Goal: Communication & Community: Answer question/provide support

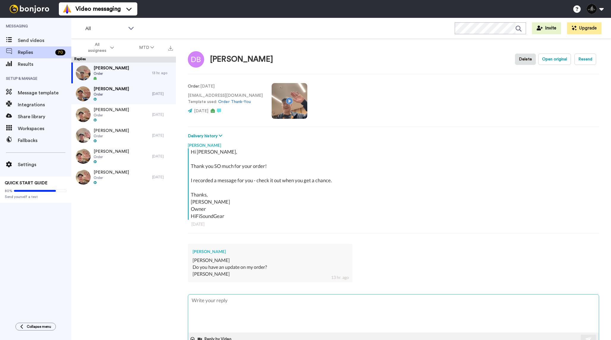
click at [224, 304] on textarea at bounding box center [393, 313] width 411 height 38
type textarea "x"
type textarea "H"
type textarea "x"
type textarea "Hi"
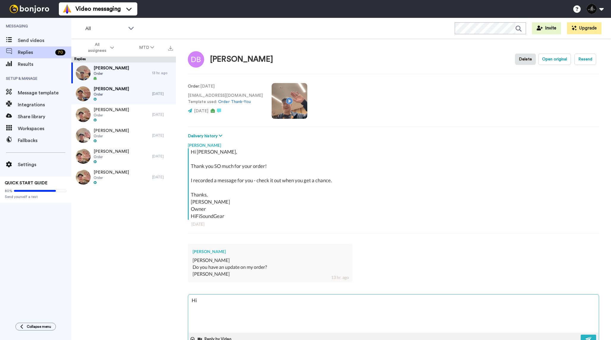
type textarea "x"
type textarea "Hi"
type textarea "x"
type textarea "Hi D"
type textarea "x"
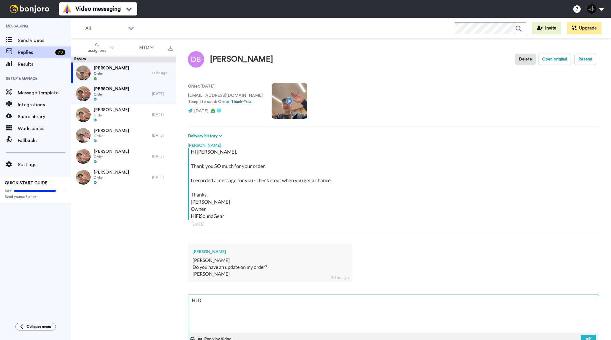
type textarea "Hi Da"
type textarea "x"
type textarea "Hi [PERSON_NAME]"
type textarea "x"
type textarea "Hi [PERSON_NAME],"
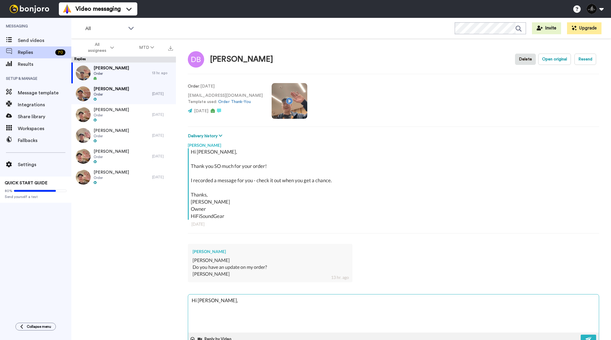
type textarea "x"
type textarea "Hi [PERSON_NAME],"
type textarea "x"
type textarea "Hi [PERSON_NAME],"
type textarea "x"
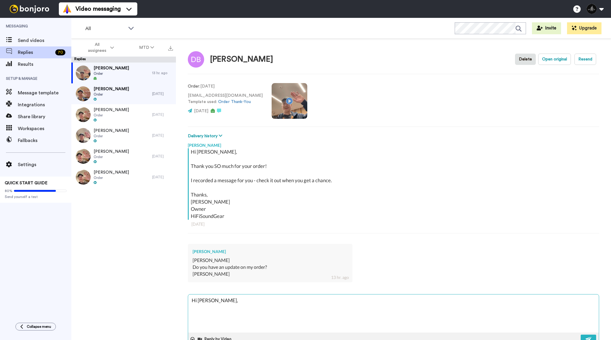
type textarea "Hi [PERSON_NAME], I"
type textarea "x"
type textarea "Hi [PERSON_NAME], I"
type textarea "x"
type textarea "Hi [PERSON_NAME], I h"
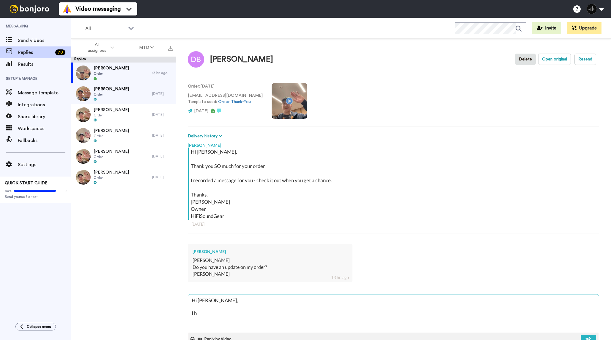
type textarea "x"
type textarea "Hi [PERSON_NAME], I ha"
type textarea "x"
type textarea "Hi [PERSON_NAME], I had"
type textarea "x"
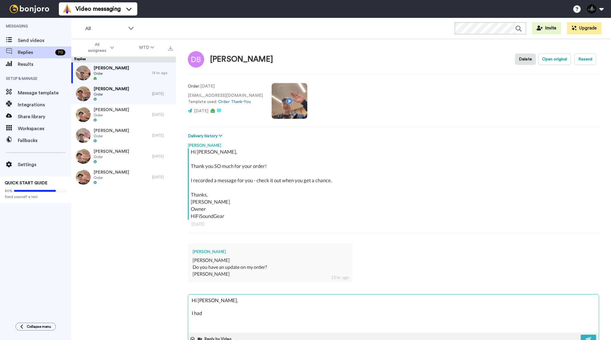
type textarea "Hi [PERSON_NAME], I had"
type textarea "x"
type textarea "Hi [PERSON_NAME], I had A"
type textarea "x"
type textarea "Hi [PERSON_NAME], I had Ale"
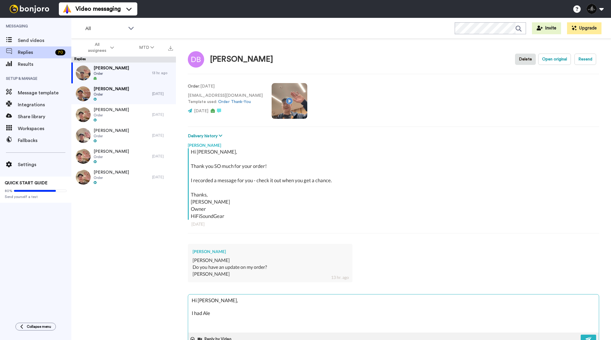
type textarea "x"
type textarea "Hi [PERSON_NAME], I had [PERSON_NAME]"
type textarea "x"
type textarea "Hi [PERSON_NAME], I had Alexa"
type textarea "x"
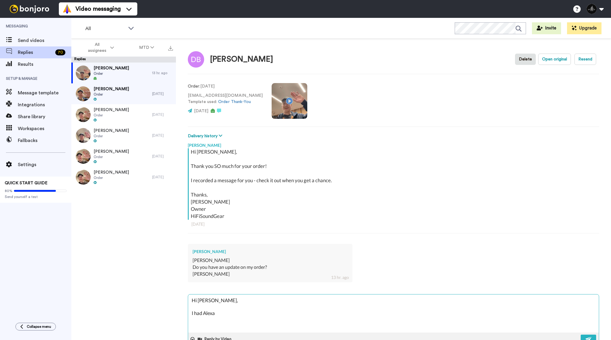
type textarea "Hi [PERSON_NAME], I had [PERSON_NAME] s"
type textarea "x"
type textarea "Hi [PERSON_NAME], I had Alexa se"
type textarea "x"
type textarea "Hi [PERSON_NAME], I had [PERSON_NAME]"
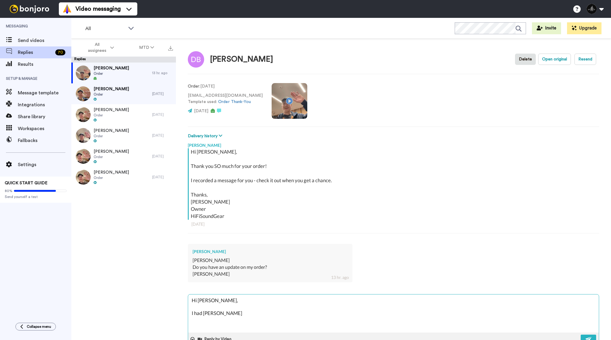
type textarea "x"
type textarea "Hi [PERSON_NAME], I had Alexa send"
type textarea "x"
type textarea "Hi [PERSON_NAME], I had Alexa send"
type textarea "x"
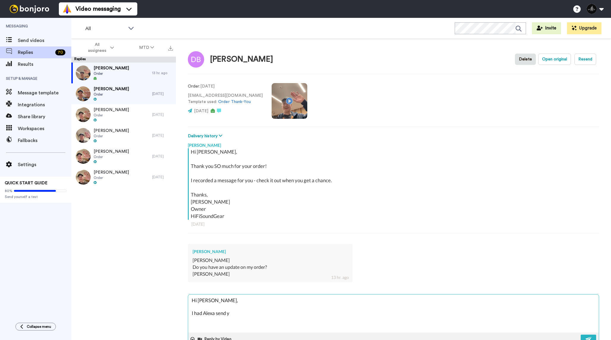
type textarea "Hi [PERSON_NAME], I had Alexa send yo"
type textarea "x"
type textarea "Hi [PERSON_NAME], I had Alexa send you"
type textarea "x"
type textarea "Hi [PERSON_NAME], I had Alexa send you"
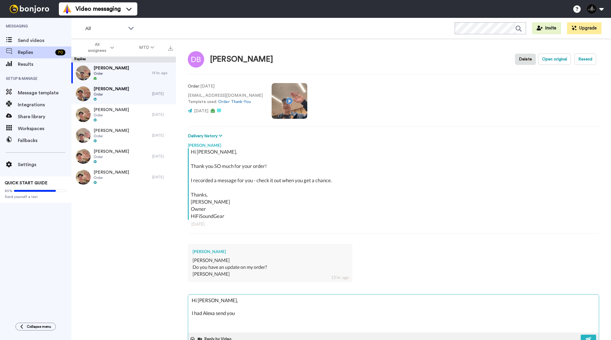
type textarea "x"
type textarea "Hi [PERSON_NAME], I had Alexa send you a"
type textarea "x"
type textarea "Hi [PERSON_NAME], I had Alexa send you a"
type textarea "x"
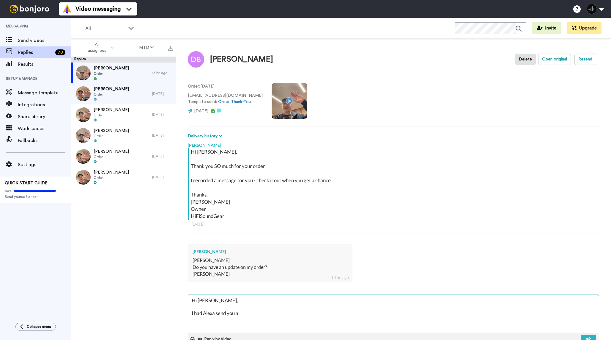
type textarea "Hi [PERSON_NAME], I had Alexa send you a m"
type textarea "x"
type textarea "Hi [PERSON_NAME], I had Alexa send you a me"
type textarea "x"
type textarea "Hi [PERSON_NAME], I had Alexa send you a mes"
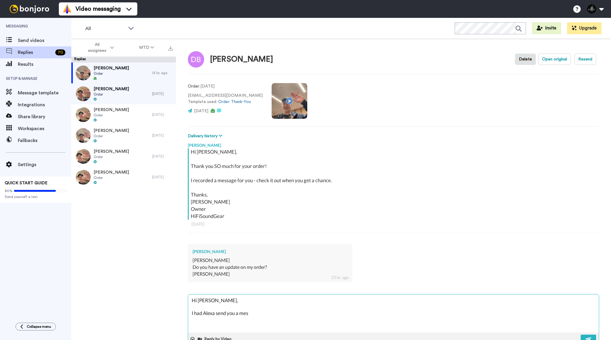
type textarea "x"
type textarea "Hi [PERSON_NAME], I had Alexa send you a mess"
type textarea "x"
type textarea "Hi [PERSON_NAME], I had Alexa send you a messa"
type textarea "x"
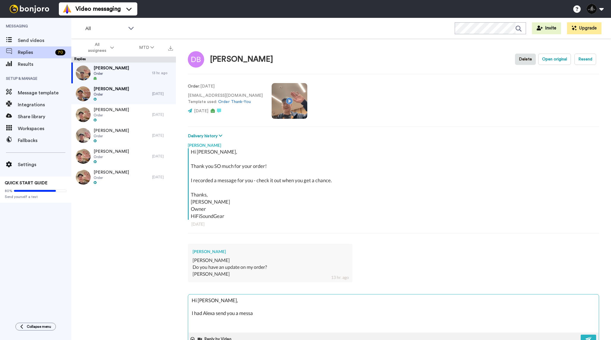
type textarea "Hi [PERSON_NAME], I had Alexa send you a messag"
type textarea "x"
type textarea "Hi [PERSON_NAME], I had Alexa send you a message"
type textarea "x"
type textarea "Hi [PERSON_NAME], I had Alexa send you a message"
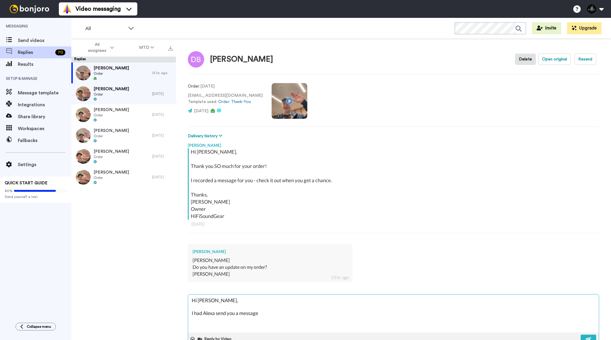
type textarea "x"
type textarea "Hi [PERSON_NAME], I had Alexa send you a message t"
type textarea "x"
type textarea "Hi [PERSON_NAME], I had [PERSON_NAME] send you a message to"
type textarea "x"
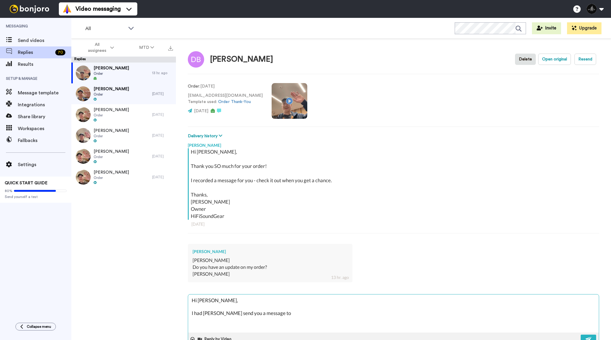
type textarea "Hi [PERSON_NAME], I had [PERSON_NAME] send you a message [PERSON_NAME]"
type textarea "x"
type textarea "Hi [PERSON_NAME], I had [PERSON_NAME] send you a message toda"
type textarea "x"
type textarea "Hi [PERSON_NAME], I had [PERSON_NAME] send you a message [DATE]"
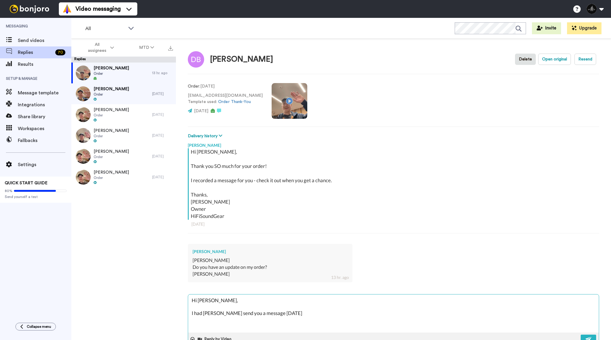
type textarea "x"
type textarea "Hi [PERSON_NAME], I had [PERSON_NAME] send you a message [DATE]"
type textarea "x"
type textarea "Hi [PERSON_NAME], I had [PERSON_NAME] send you a message [DATE] -"
type textarea "x"
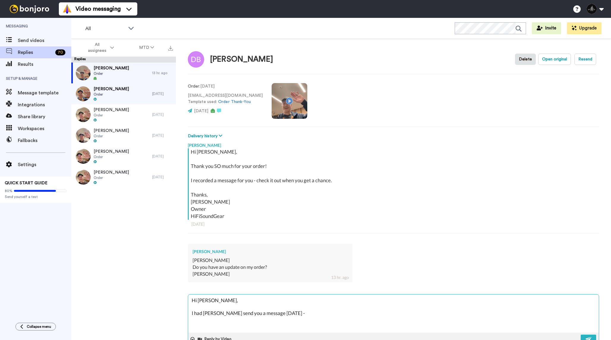
type textarea "Hi [PERSON_NAME], I had [PERSON_NAME] send you a message [DATE] -"
type textarea "x"
type textarea "Hi [PERSON_NAME], I had [PERSON_NAME] send you a message [DATE] - T"
type textarea "x"
type textarea "Hi [PERSON_NAME], I had [PERSON_NAME] send you a message [DATE] - TH"
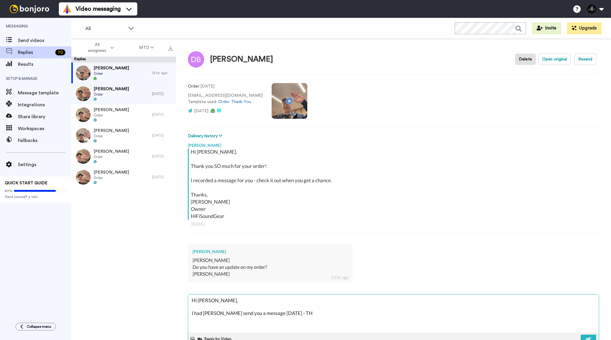
type textarea "x"
type textarea "Hi [PERSON_NAME], I had [PERSON_NAME] send you a message [DATE] - THI"
type textarea "x"
type textarea "Hi [PERSON_NAME], I had [PERSON_NAME] send you a message [DATE] - THIE"
type textarea "x"
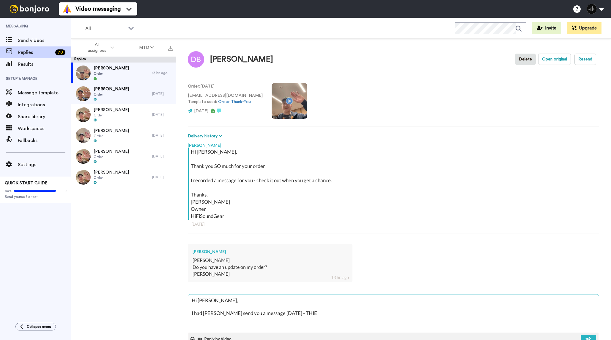
type textarea "Hi [PERSON_NAME], I had [PERSON_NAME] send you a message [DATE] - THIEA"
type textarea "x"
type textarea "Hi [PERSON_NAME], I had [PERSON_NAME] send you a message [DATE] - THIEAU"
type textarea "x"
type textarea "Hi [PERSON_NAME], I had [PERSON_NAME] send you a message [DATE] - THIEAUD"
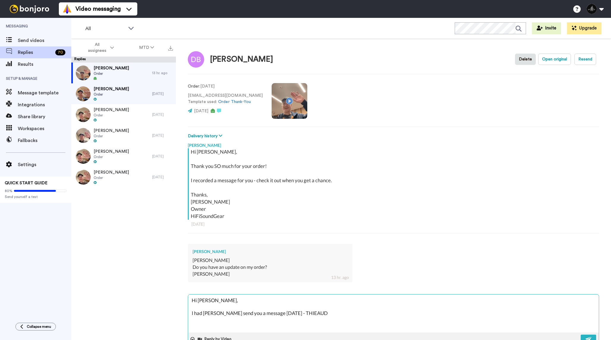
type textarea "x"
type textarea "Hi [PERSON_NAME], I had [PERSON_NAME] send you a message [DATE] - THIEAUDI"
type textarea "x"
type textarea "Hi [PERSON_NAME], I had Alexa send you a message [DATE] - THIEAUDIO"
type textarea "x"
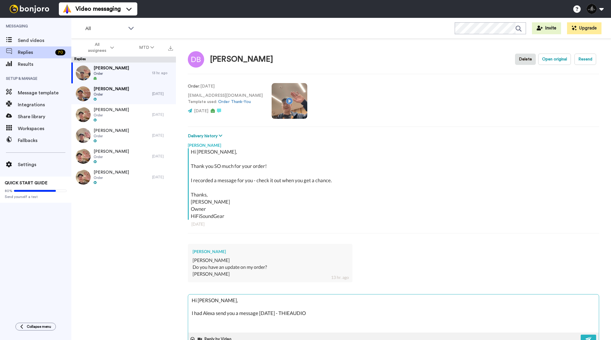
type textarea "Hi [PERSON_NAME], I had Alexa send you a message [DATE] - THIEAUDIO"
type textarea "x"
type textarea "Hi [PERSON_NAME], I had [PERSON_NAME] send you a message [DATE] - THIEAUDIO r"
type textarea "x"
type textarea "Hi [PERSON_NAME], I had [PERSON_NAME] send you a message [DATE] - [PERSON_NAME]…"
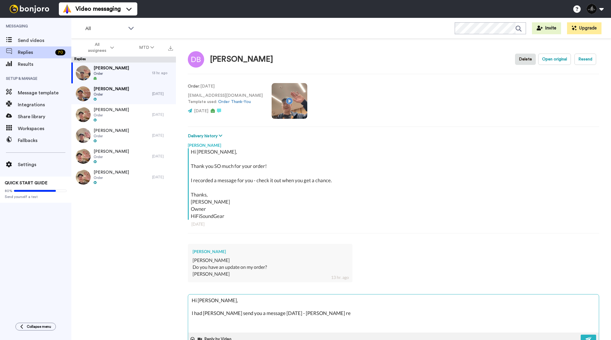
type textarea "x"
type textarea "Hi [PERSON_NAME], I had [PERSON_NAME] send you a message [DATE] - [PERSON_NAME]…"
type textarea "x"
type textarea "Hi [PERSON_NAME], I had [PERSON_NAME] send you a message [DATE] - [PERSON_NAME]…"
type textarea "x"
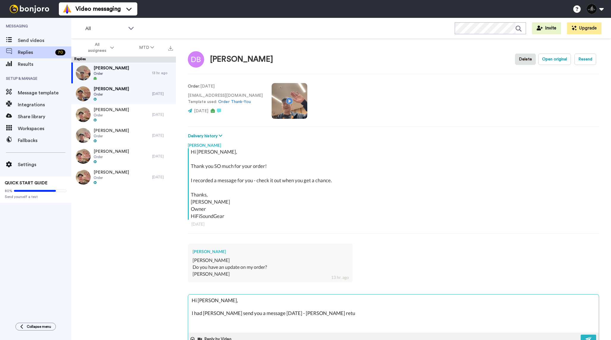
type textarea "Hi [PERSON_NAME], I had [PERSON_NAME] send you a message [DATE] - [PERSON_NAME]…"
type textarea "x"
type textarea "Hi [PERSON_NAME], I had [PERSON_NAME] send you a message [DATE] - [PERSON_NAME]…"
type textarea "x"
type textarea "Hi [PERSON_NAME], I had [PERSON_NAME] send you a message [DATE] - [PERSON_NAME]…"
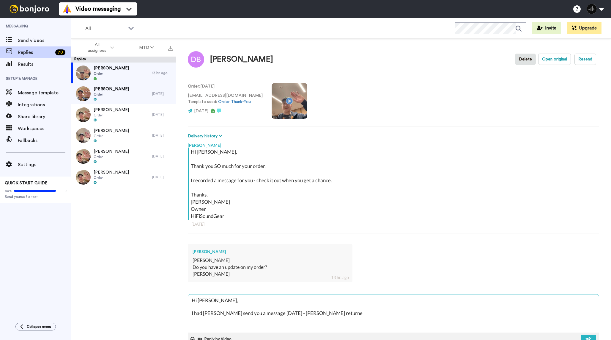
type textarea "x"
type textarea "Hi [PERSON_NAME], I had [PERSON_NAME] send you a message [DATE] - [PERSON_NAME]…"
type textarea "x"
type textarea "Hi [PERSON_NAME], I had [PERSON_NAME] send you a message [DATE] - [PERSON_NAME]…"
type textarea "x"
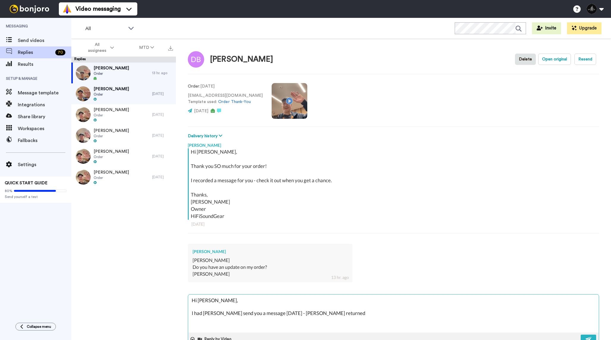
type textarea "Hi [PERSON_NAME], I had Alexa send you a message [DATE] - [PERSON_NAME] returne…"
type textarea "x"
type textarea "Hi [PERSON_NAME], I had Alexa send you a message [DATE] - [PERSON_NAME] returne…"
type textarea "x"
type textarea "Hi [PERSON_NAME], I had Alexa send you a message [DATE] - [PERSON_NAME] returne…"
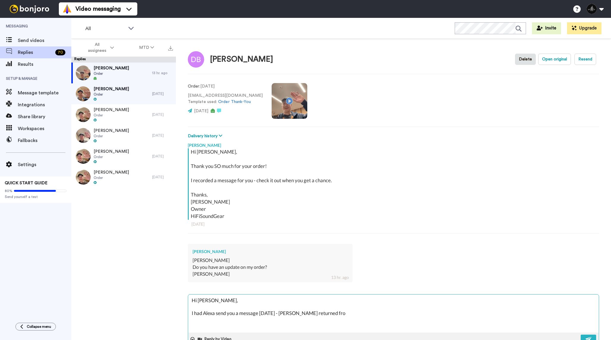
type textarea "x"
type textarea "Hi [PERSON_NAME], I had Alexa send you a message [DATE] - [PERSON_NAME] returne…"
type textarea "x"
type textarea "Hi [PERSON_NAME], I had Alexa send you a message [DATE] - [PERSON_NAME] returne…"
type textarea "x"
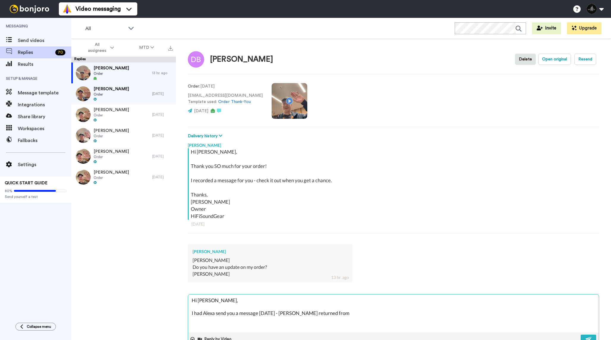
type textarea "Hi [PERSON_NAME], I had Alexa send you a message [DATE] - [PERSON_NAME] returne…"
type textarea "x"
type textarea "Hi [PERSON_NAME], I had Alexa send you a message [DATE] - [PERSON_NAME] returne…"
type textarea "x"
type textarea "Hi [PERSON_NAME], I had Alexa send you a message [DATE] - [PERSON_NAME] returne…"
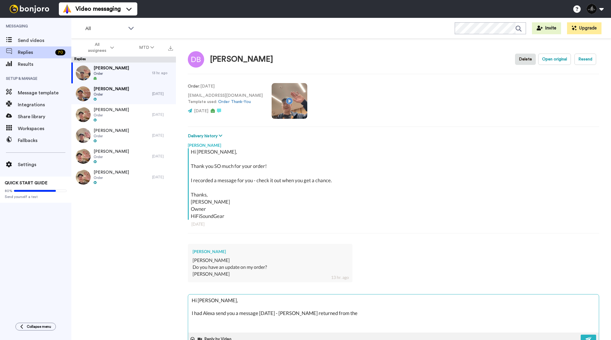
type textarea "x"
type textarea "Hi [PERSON_NAME], I had Alexa send you a message [DATE] - [PERSON_NAME] returne…"
type textarea "x"
type textarea "Hi [PERSON_NAME], I had Alexa send you a message [DATE] - [PERSON_NAME] returne…"
type textarea "x"
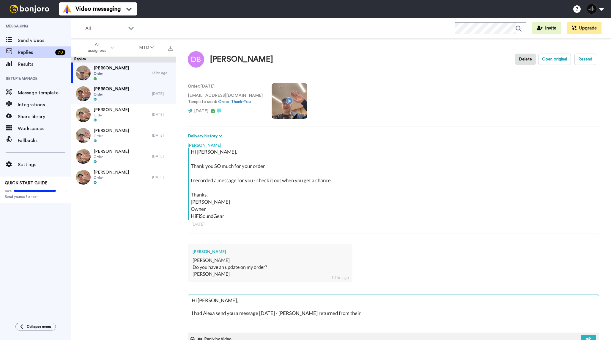
type textarea "Hi [PERSON_NAME], I had Alexa send you a message [DATE] - [PERSON_NAME] returne…"
type textarea "x"
type textarea "Hi [PERSON_NAME], I had Alexa send you a message [DATE] - [PERSON_NAME] returne…"
type textarea "x"
type textarea "Hi [PERSON_NAME], I had Alexa send you a message [DATE] - [PERSON_NAME] returne…"
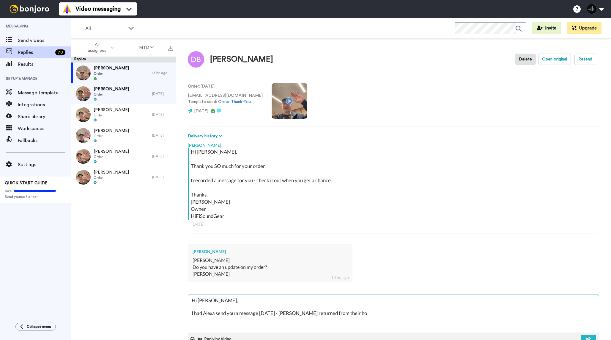
type textarea "x"
type textarea "Hi [PERSON_NAME], I had Alexa send you a message [DATE] - [PERSON_NAME] returne…"
type textarea "x"
type textarea "Hi [PERSON_NAME], I had Alexa send you a message [DATE] - [PERSON_NAME] returne…"
type textarea "x"
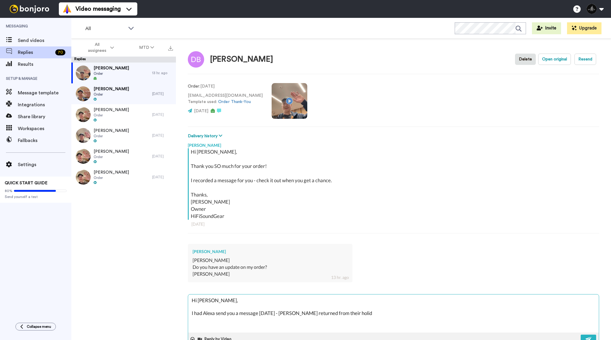
type textarea "Hi [PERSON_NAME], I had Alexa send you a message [DATE] - [PERSON_NAME] returne…"
type textarea "x"
type textarea "Hi [PERSON_NAME], I had Alexa send you a message [DATE] - [PERSON_NAME] returne…"
type textarea "x"
type textarea "Hi [PERSON_NAME], I had Alexa send you a message [DATE] - [PERSON_NAME] returne…"
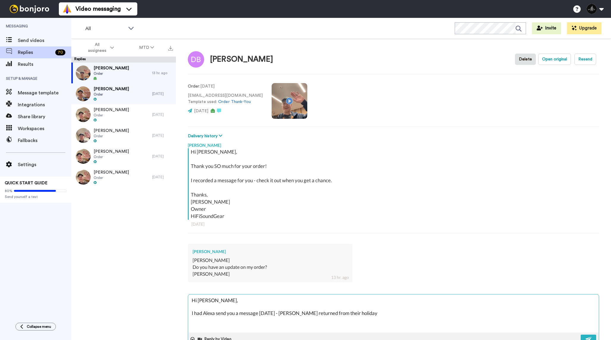
type textarea "x"
type textarea "Hi [PERSON_NAME], I had Alexa send you a message [DATE] - [PERSON_NAME] returne…"
type textarea "x"
type textarea "Hi [PERSON_NAME], I had Alexa send you a message [DATE] - [PERSON_NAME] returne…"
type textarea "x"
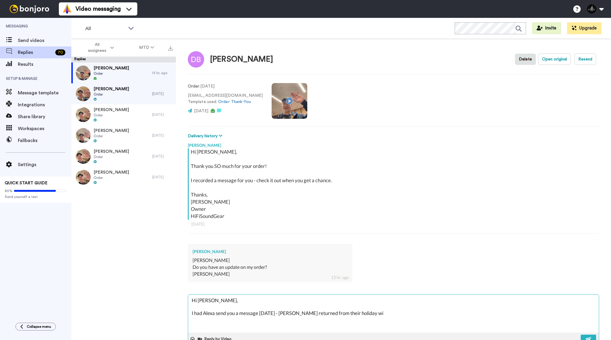
type textarea "Hi [PERSON_NAME], I had Alexa send you a message [DATE] - [PERSON_NAME] returne…"
type textarea "x"
type textarea "Hi [PERSON_NAME], I had Alexa send you a message [DATE] - [PERSON_NAME] returne…"
type textarea "x"
type textarea "Hi [PERSON_NAME], I had Alexa send you a message [DATE] - [PERSON_NAME] returne…"
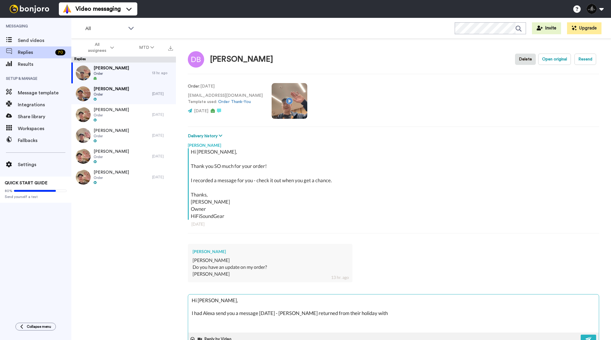
type textarea "x"
type textarea "Hi [PERSON_NAME], I had [PERSON_NAME] send you a message [DATE] - [PERSON_NAME]…"
type textarea "x"
type textarea "Hi [PERSON_NAME], I had Alexa send you a message [DATE] - [PERSON_NAME] returne…"
type textarea "x"
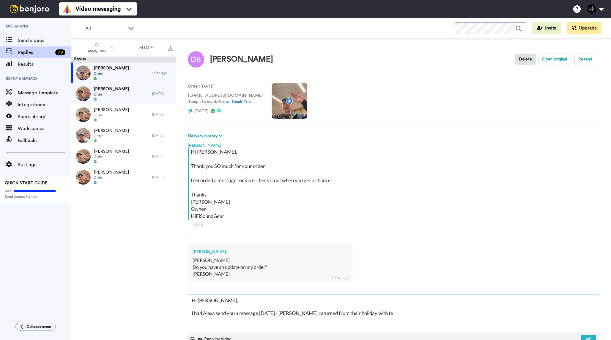
type textarea "Hi [PERSON_NAME], I had Alexa send you a message [DATE] - [PERSON_NAME] returne…"
type textarea "x"
type textarea "Hi [PERSON_NAME], I had Alexa send you a message [DATE] - [PERSON_NAME] returne…"
type textarea "x"
type textarea "Hi [PERSON_NAME], I had Alexa send you a message [DATE] - [PERSON_NAME] returne…"
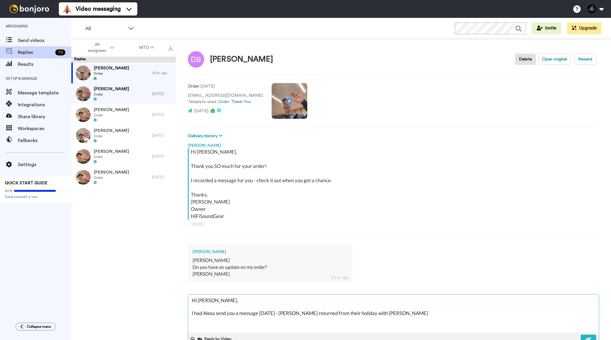
type textarea "x"
type textarea "Hi [PERSON_NAME], I had [PERSON_NAME] send you a message [DATE] - [PERSON_NAME]…"
type textarea "x"
type textarea "Hi [PERSON_NAME], I had Alexa send you a message [DATE] - [PERSON_NAME] returne…"
type textarea "x"
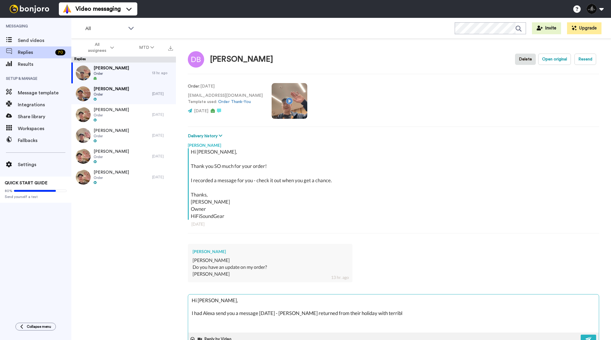
type textarea "Hi [PERSON_NAME], I had [PERSON_NAME] send you a message [DATE] - [PERSON_NAME]…"
type textarea "x"
type textarea "Hi [PERSON_NAME], I had [PERSON_NAME] send you a message [DATE] - [PERSON_NAME]…"
type textarea "x"
type textarea "Hi [PERSON_NAME], I had [PERSON_NAME] send you a message [DATE] - [PERSON_NAME]…"
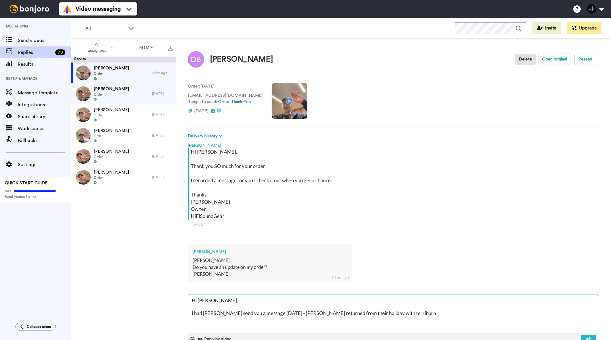
type textarea "x"
type textarea "Hi [PERSON_NAME], I had Alexa send you a message [DATE] - [PERSON_NAME] returne…"
type textarea "x"
type textarea "Hi [PERSON_NAME], I had [PERSON_NAME] send you a message [DATE] - [PERSON_NAME]…"
type textarea "x"
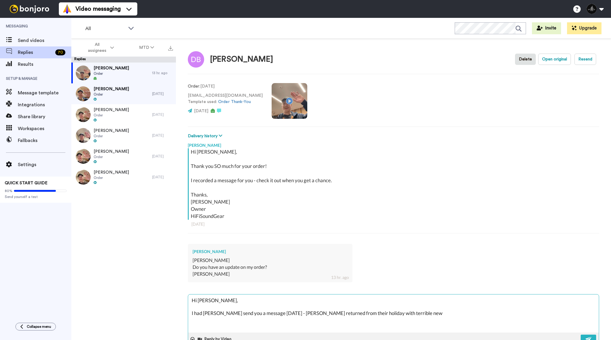
type textarea "Hi [PERSON_NAME], I had Alexa send you a message [DATE] - [PERSON_NAME] returne…"
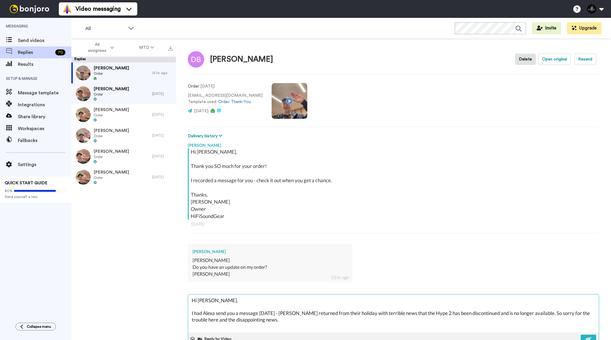
scroll to position [3, 0]
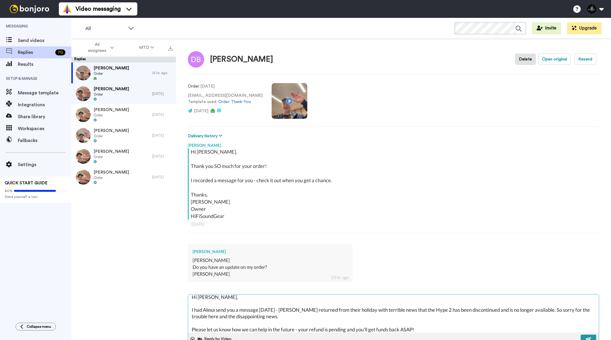
click at [584, 335] on button at bounding box center [588, 338] width 15 height 9
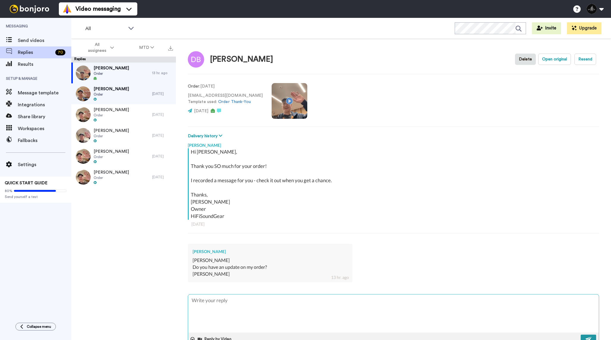
scroll to position [0, 0]
